Goal: Task Accomplishment & Management: Understand process/instructions

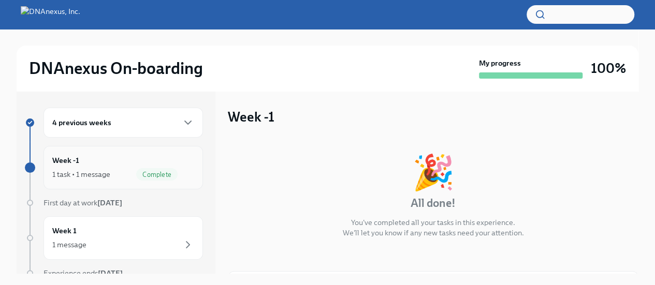
scroll to position [45, 0]
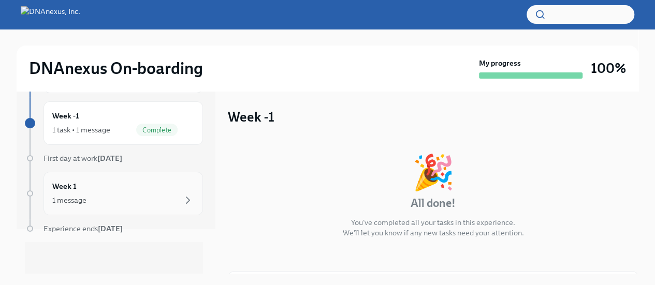
click at [75, 192] on div "Week 1 1 message" at bounding box center [123, 194] width 142 height 26
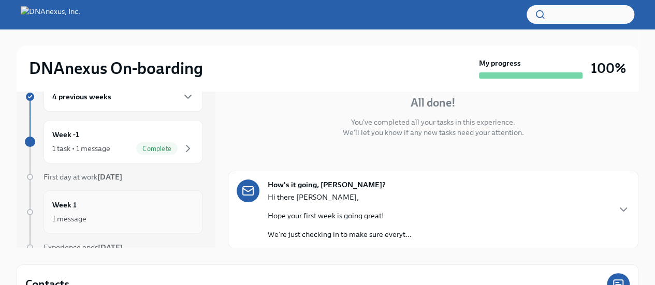
scroll to position [18, 0]
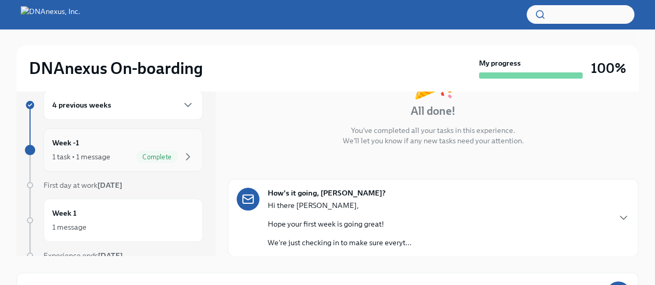
click at [92, 145] on div "Week -1 1 task • 1 message Complete" at bounding box center [123, 150] width 142 height 26
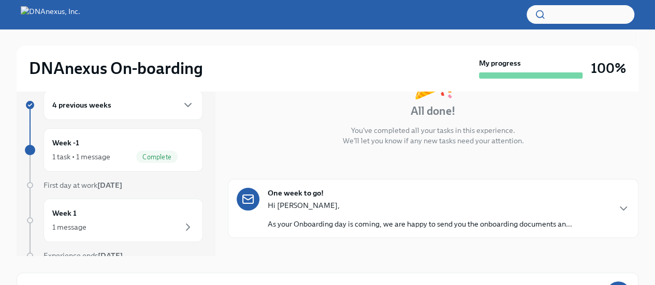
scroll to position [130, 0]
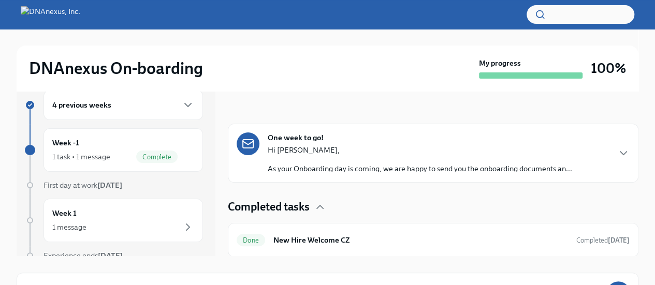
click at [370, 156] on div "Hi [PERSON_NAME], As your Onboarding day is coming, we are happy to send you th…" at bounding box center [420, 159] width 304 height 29
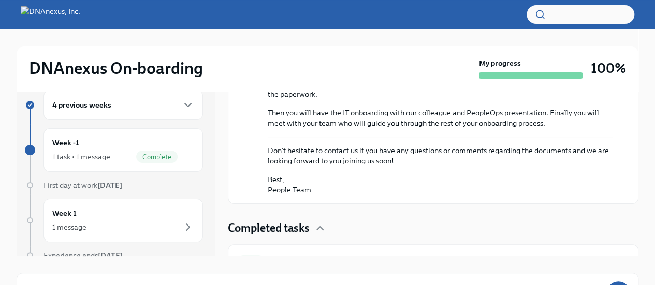
scroll to position [475, 0]
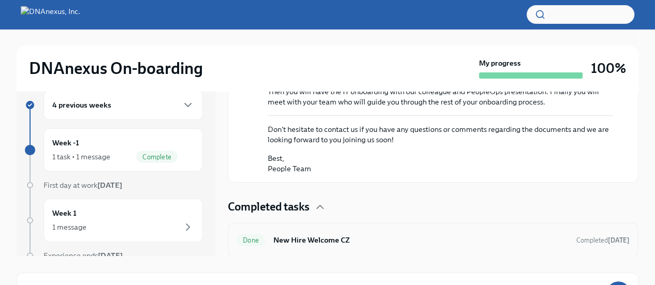
click at [310, 238] on h6 "New Hire Welcome CZ" at bounding box center [420, 240] width 295 height 11
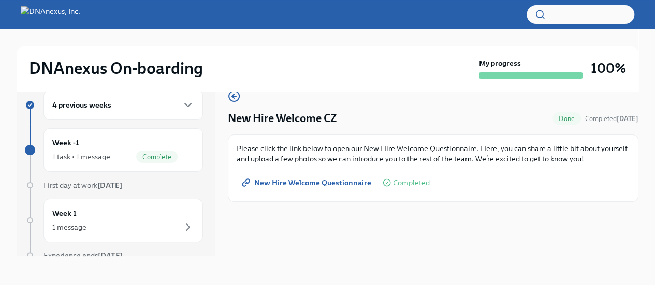
scroll to position [34, 0]
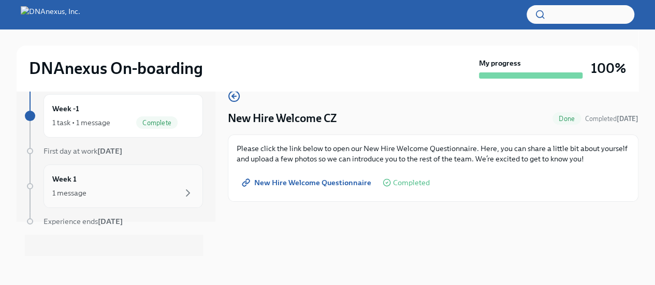
click at [90, 190] on div "1 message" at bounding box center [123, 193] width 142 height 12
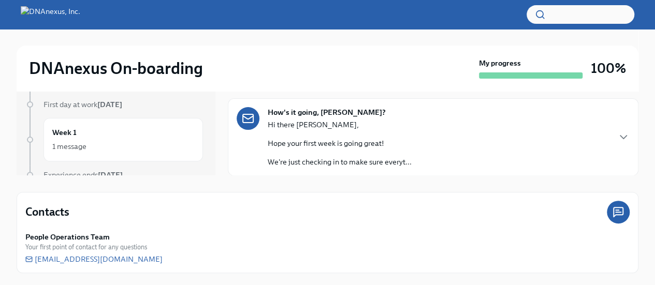
scroll to position [98, 0]
click at [369, 128] on p "Hi there [PERSON_NAME]," at bounding box center [340, 125] width 144 height 10
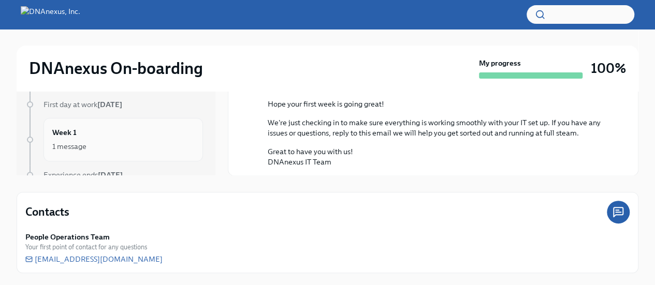
scroll to position [45, 0]
